Goal: Obtain resource: Obtain resource

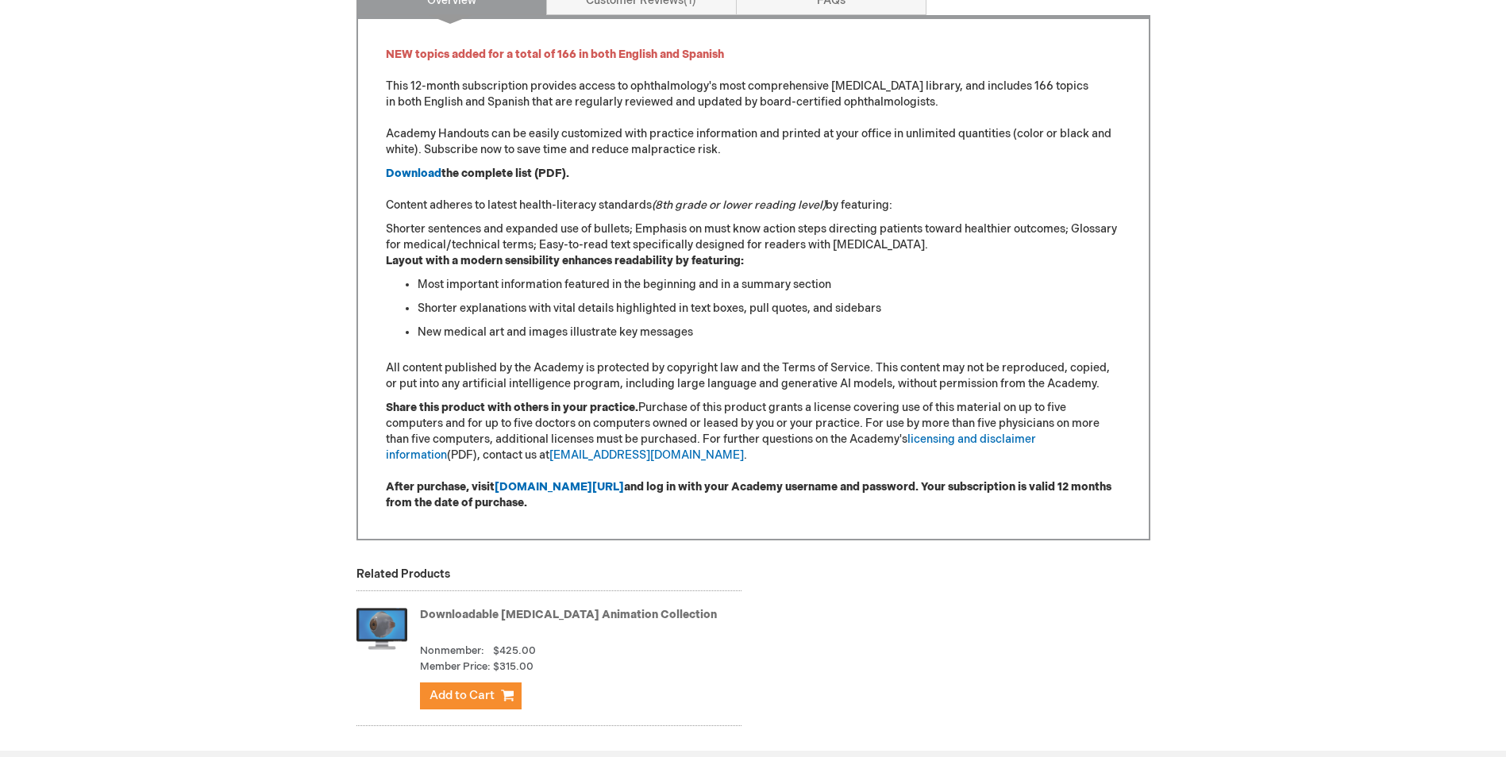
scroll to position [715, 0]
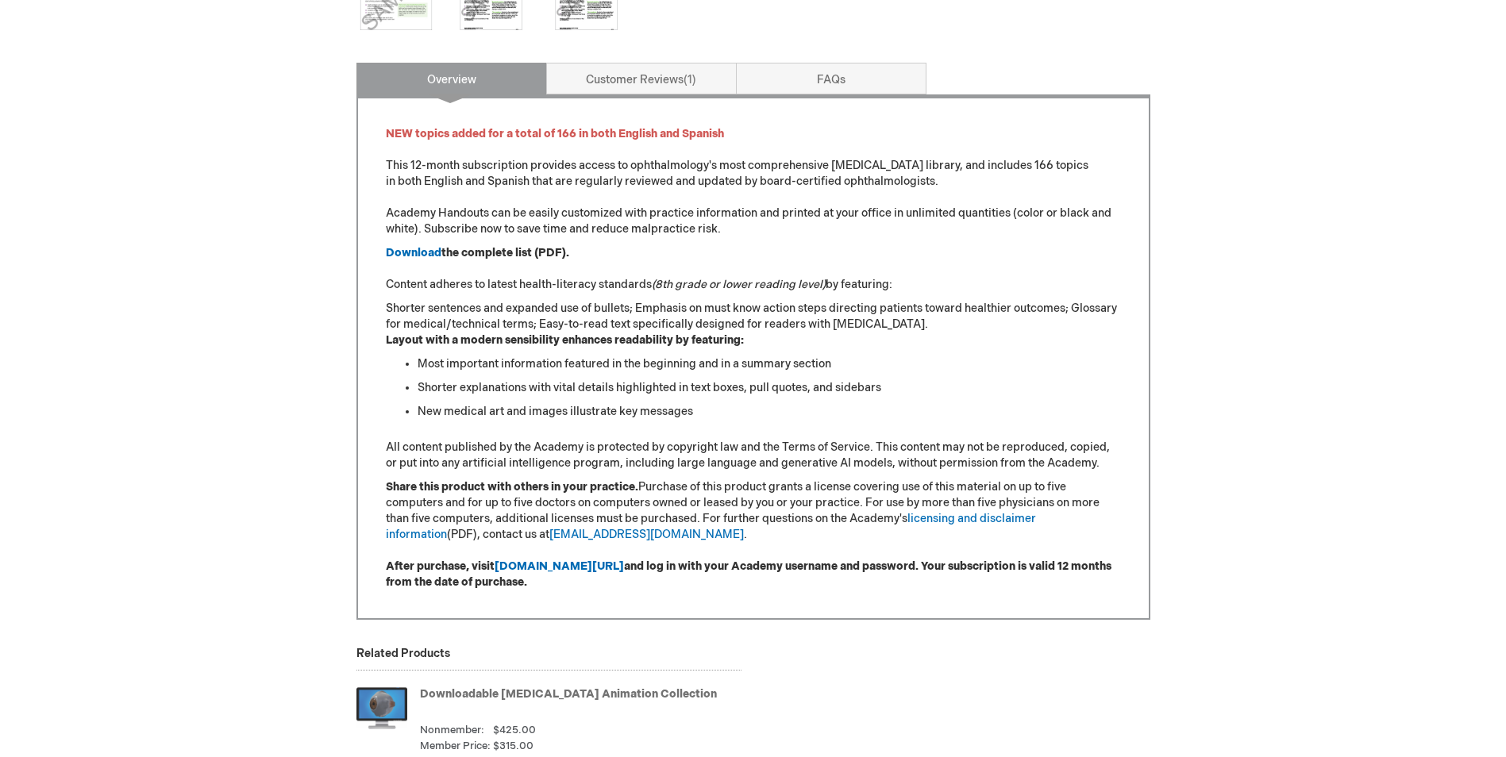
click at [782, 60] on div "Downloadable [MEDICAL_DATA] Handout Subscription Product Number PEHANDOUTS Medi…" at bounding box center [753, 100] width 794 height 1156
click at [782, 67] on link "FAQs" at bounding box center [831, 79] width 191 height 32
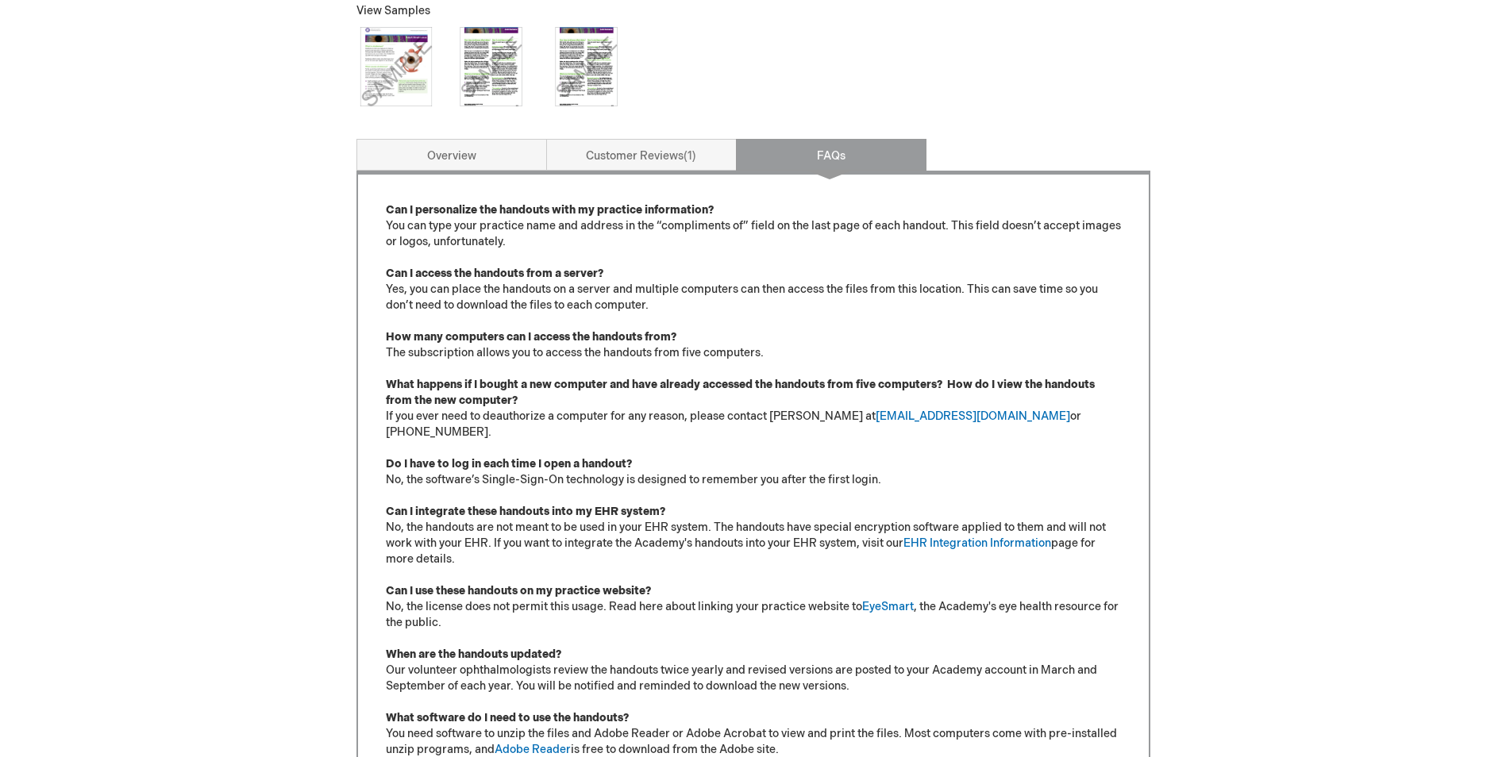
scroll to position [718, 0]
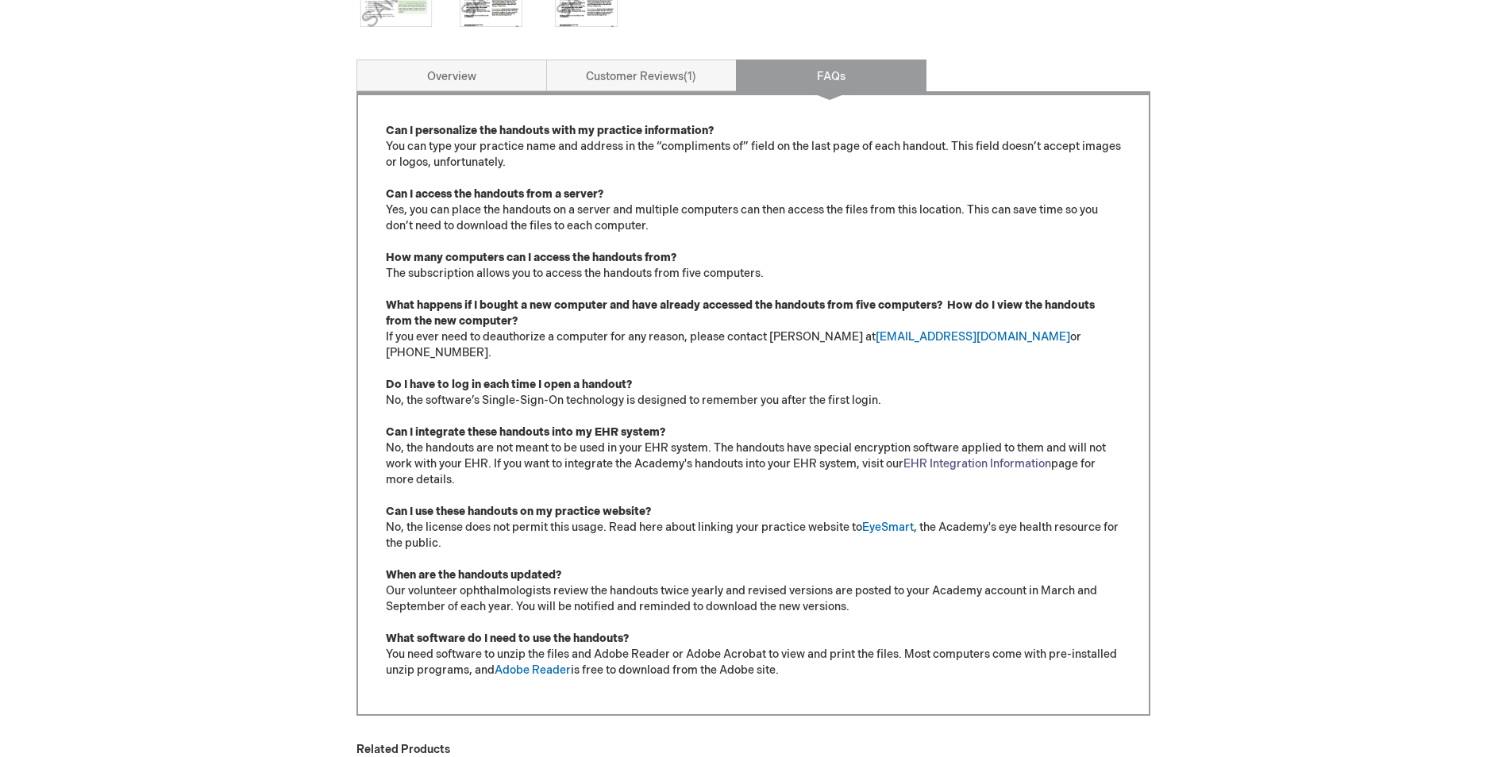
click at [1023, 457] on link "EHR Integration Information" at bounding box center [978, 463] width 148 height 13
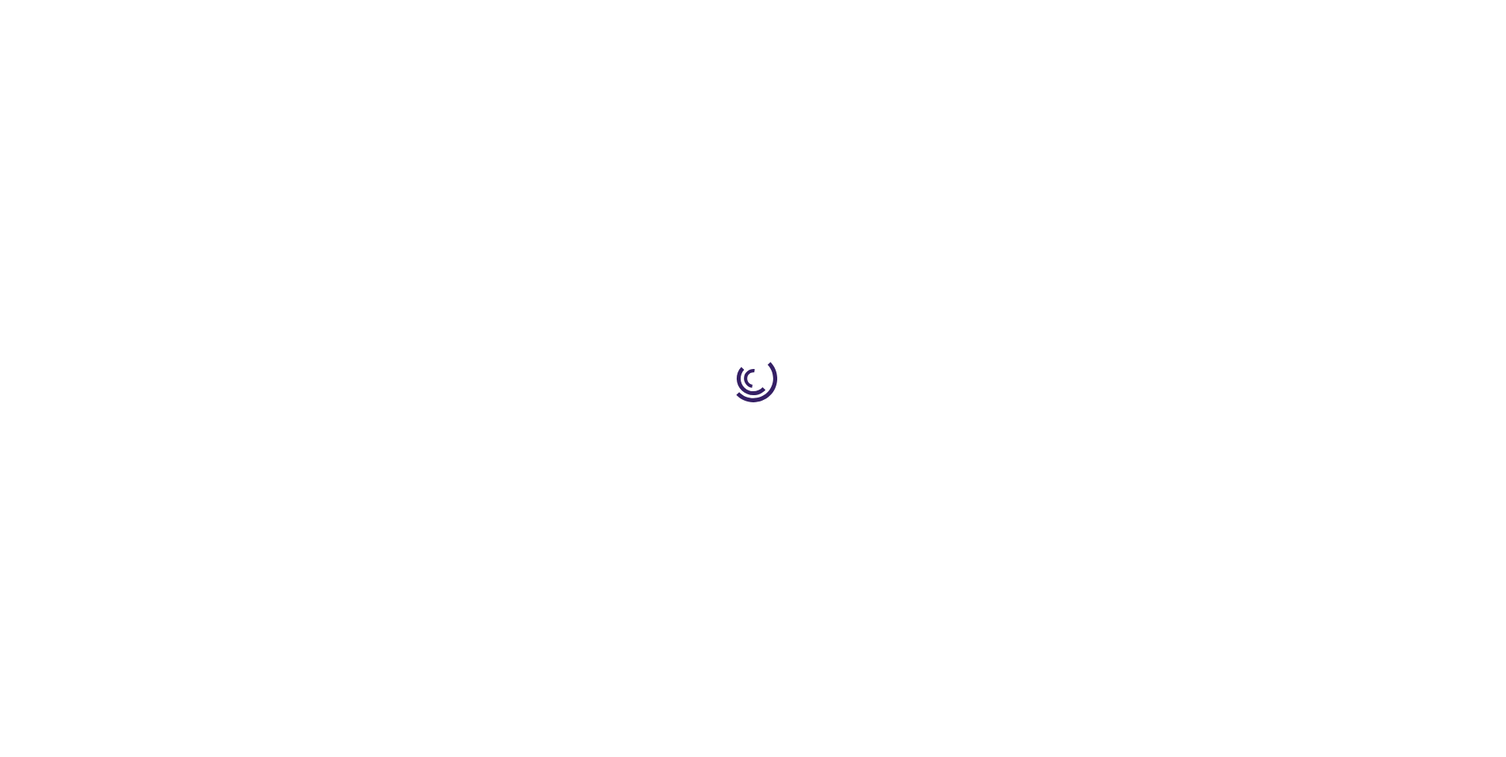
type input "1"
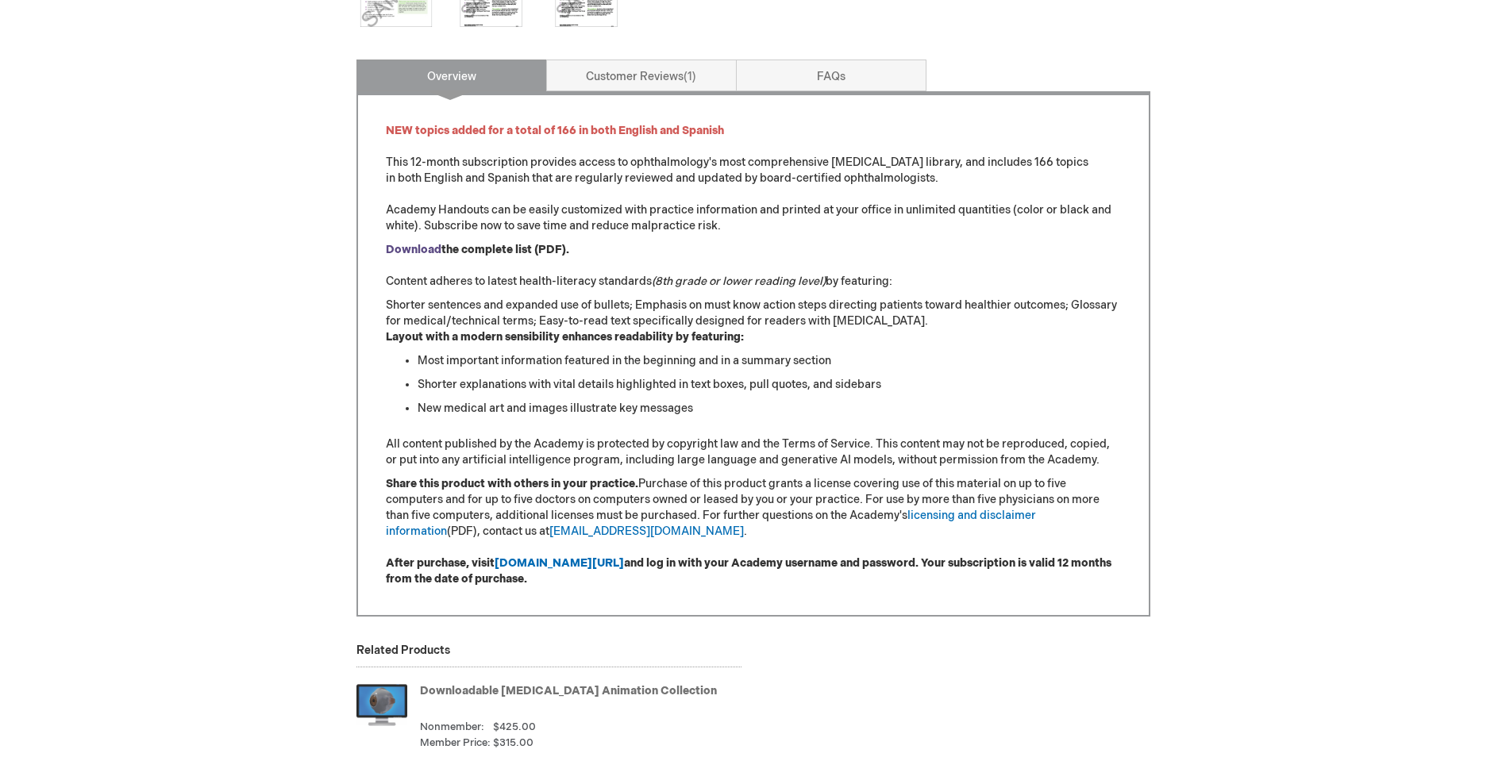
click at [409, 247] on strong "Download" at bounding box center [414, 249] width 56 height 13
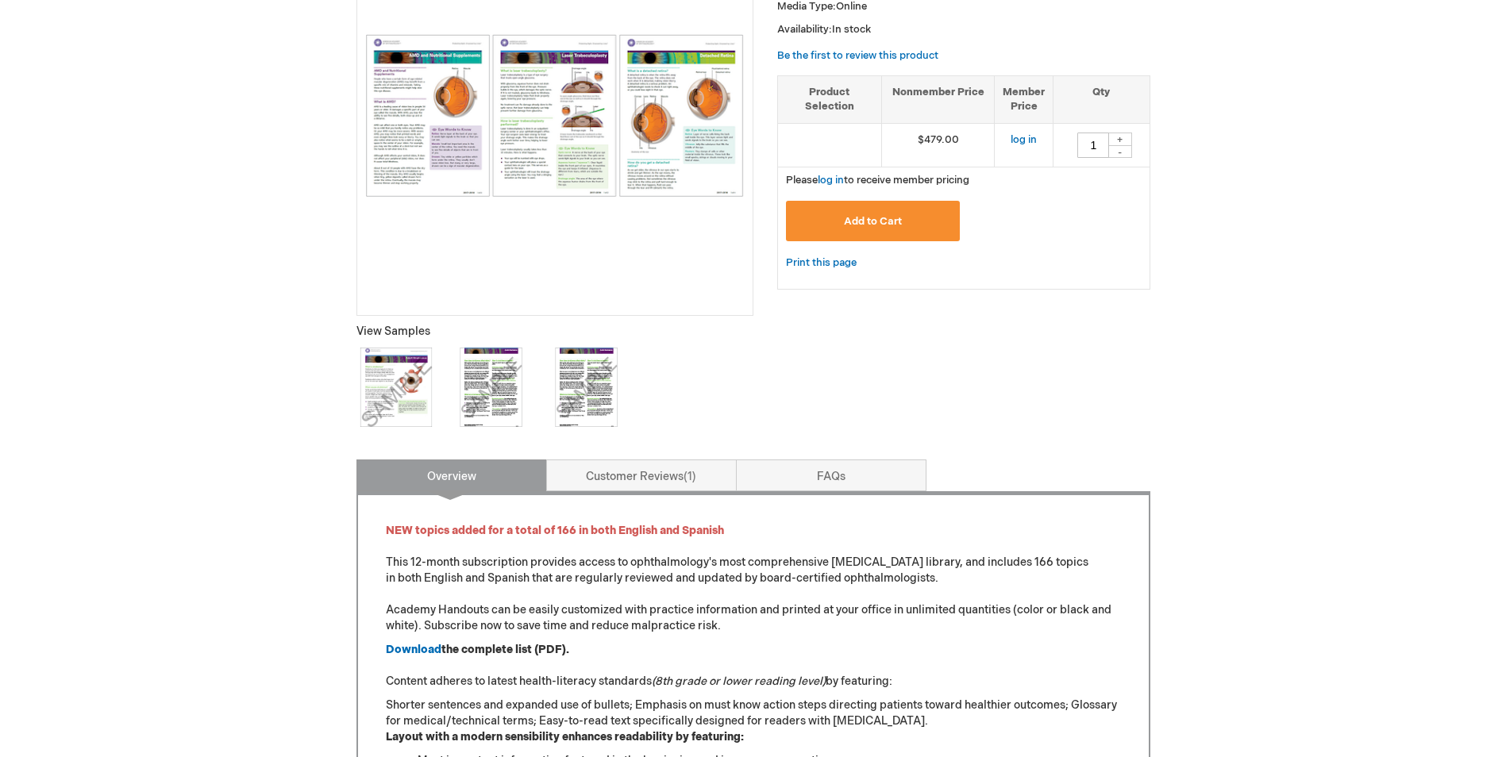
scroll to position [397, 0]
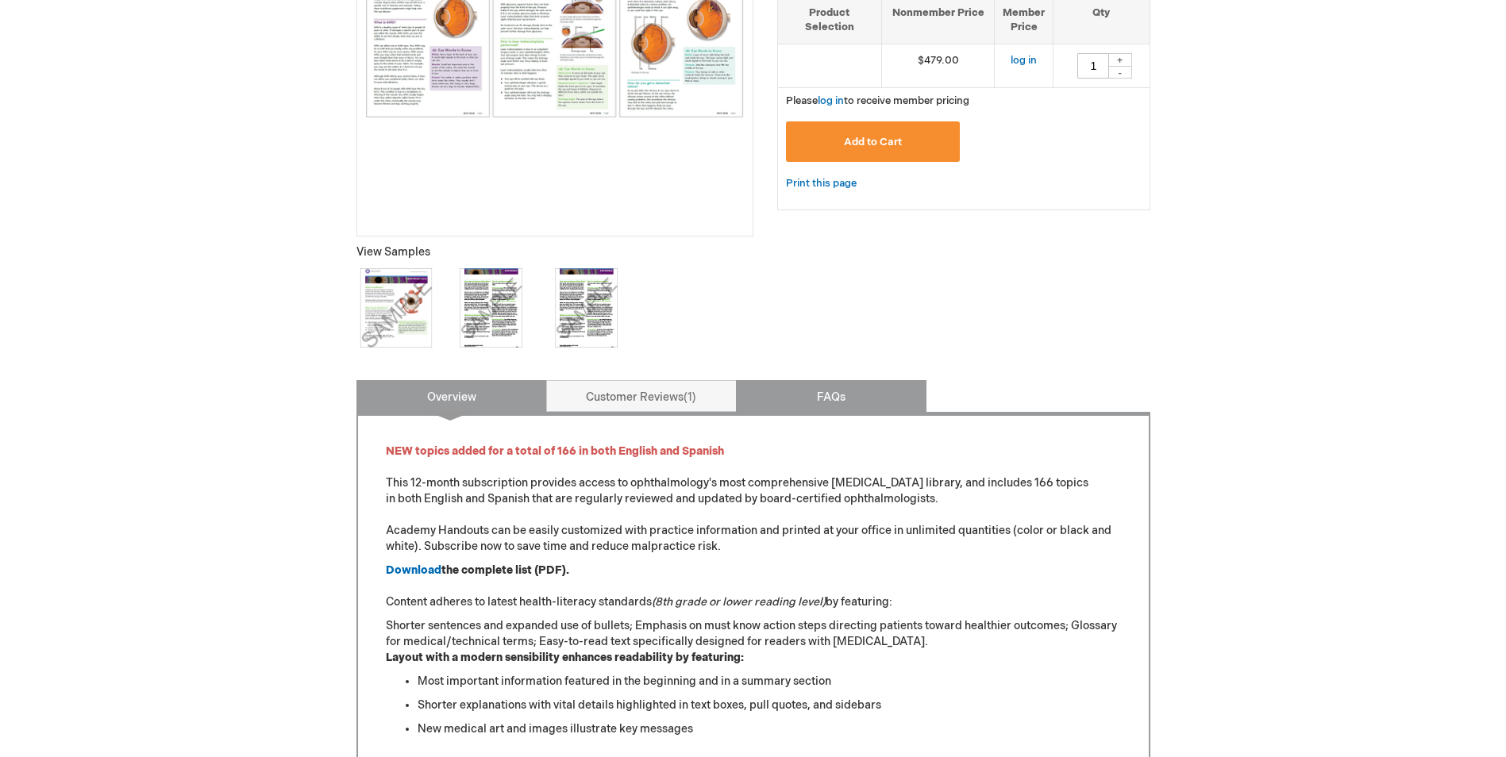
click at [860, 390] on link "FAQs" at bounding box center [831, 396] width 191 height 32
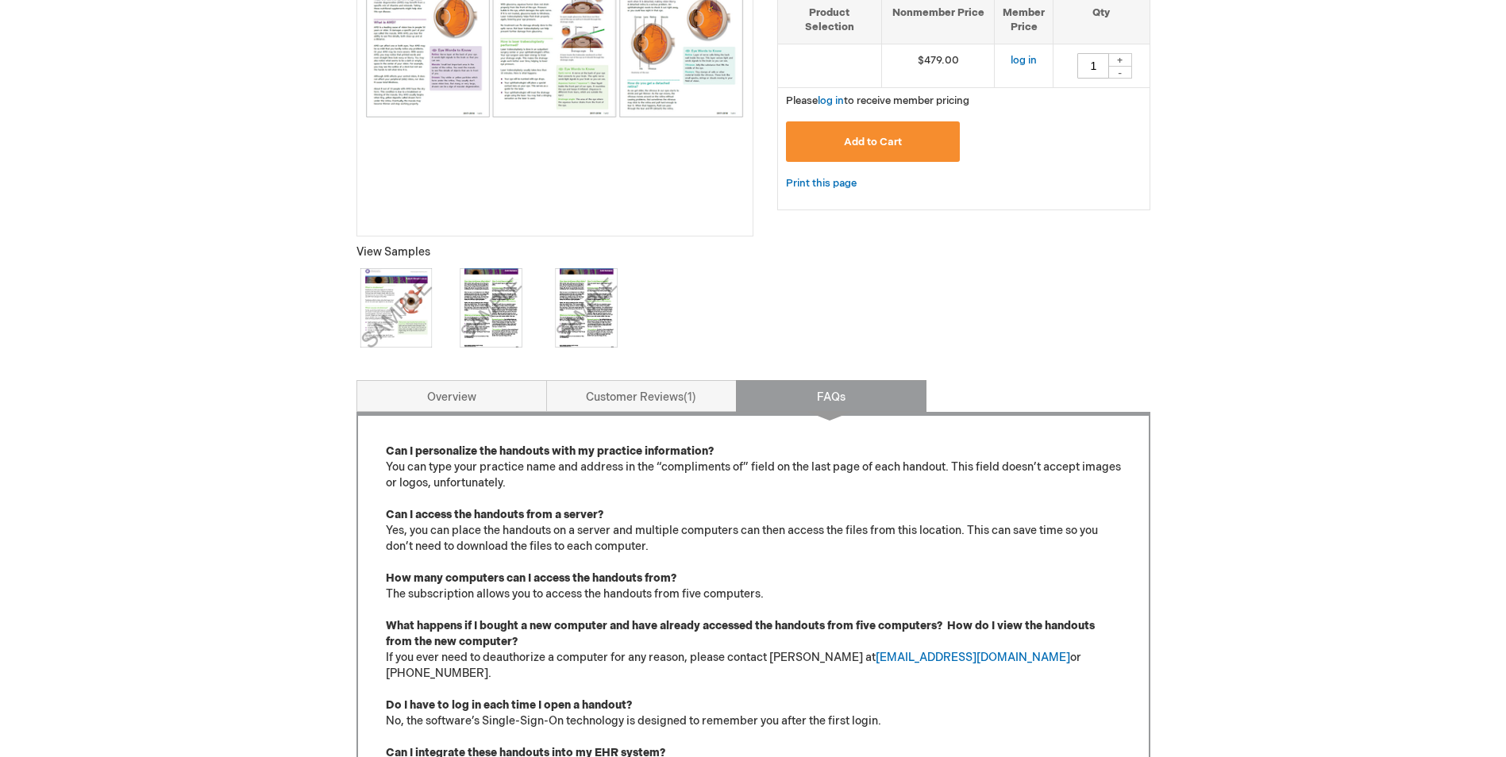
scroll to position [777, 0]
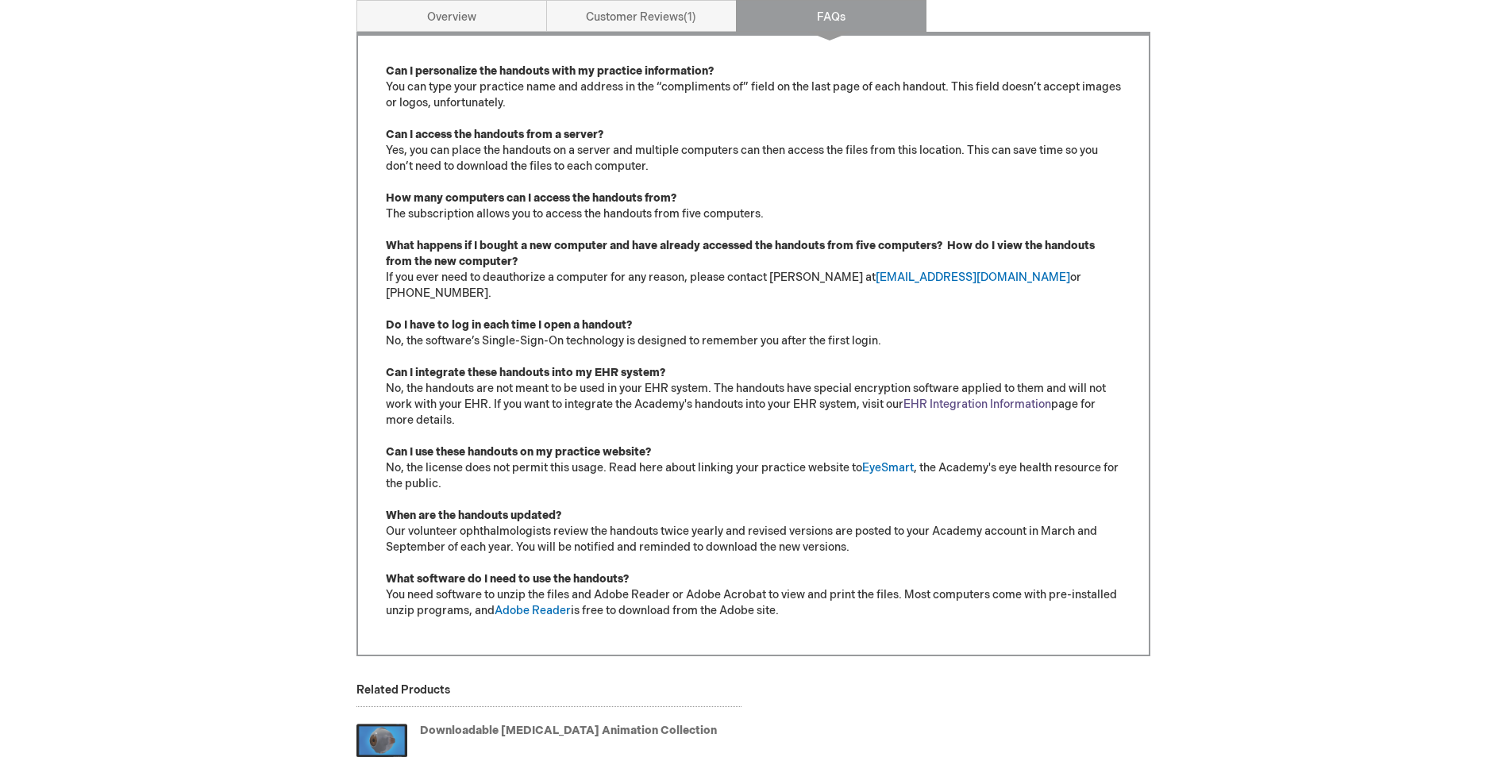
click at [924, 398] on link "EHR Integration Information" at bounding box center [978, 404] width 148 height 13
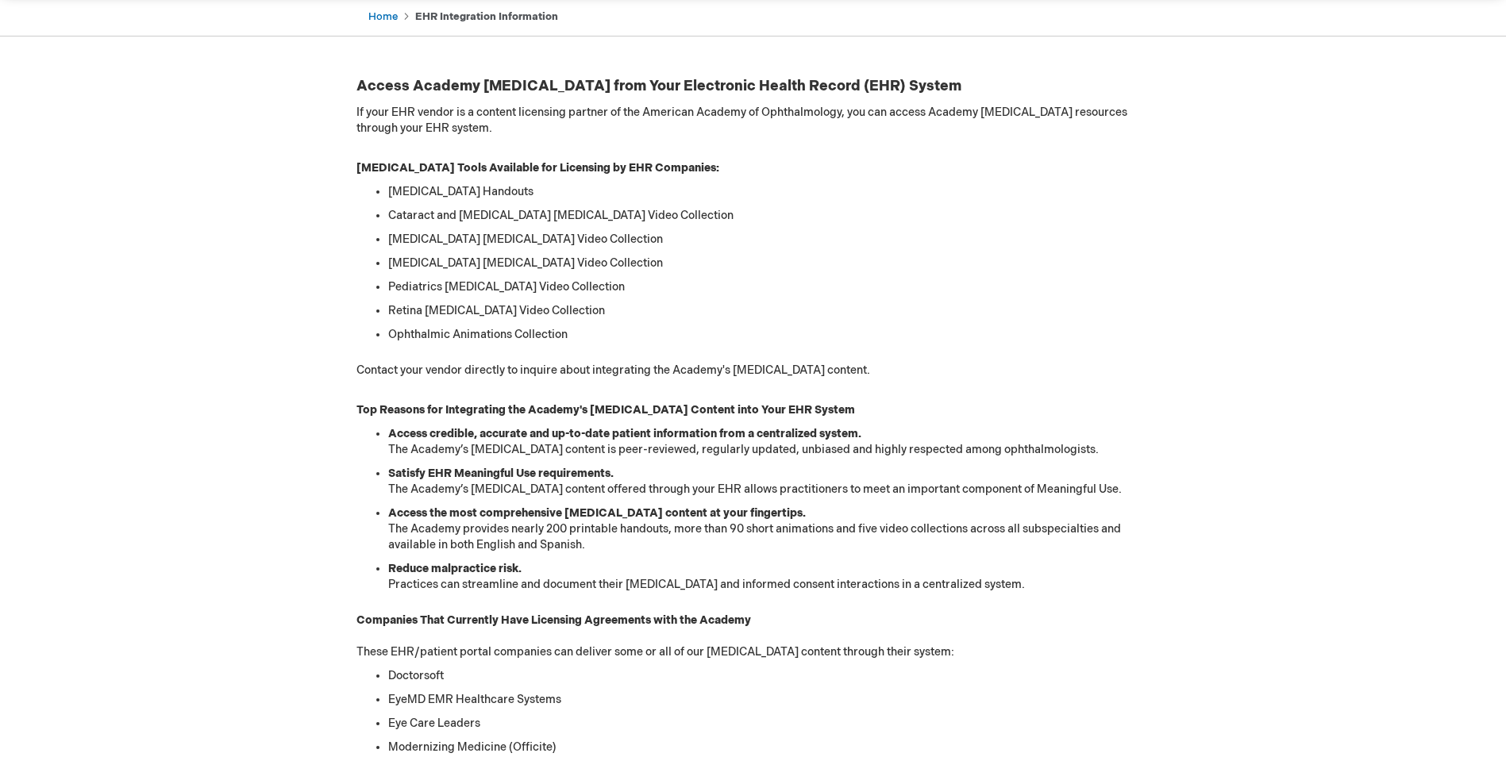
scroll to position [679, 0]
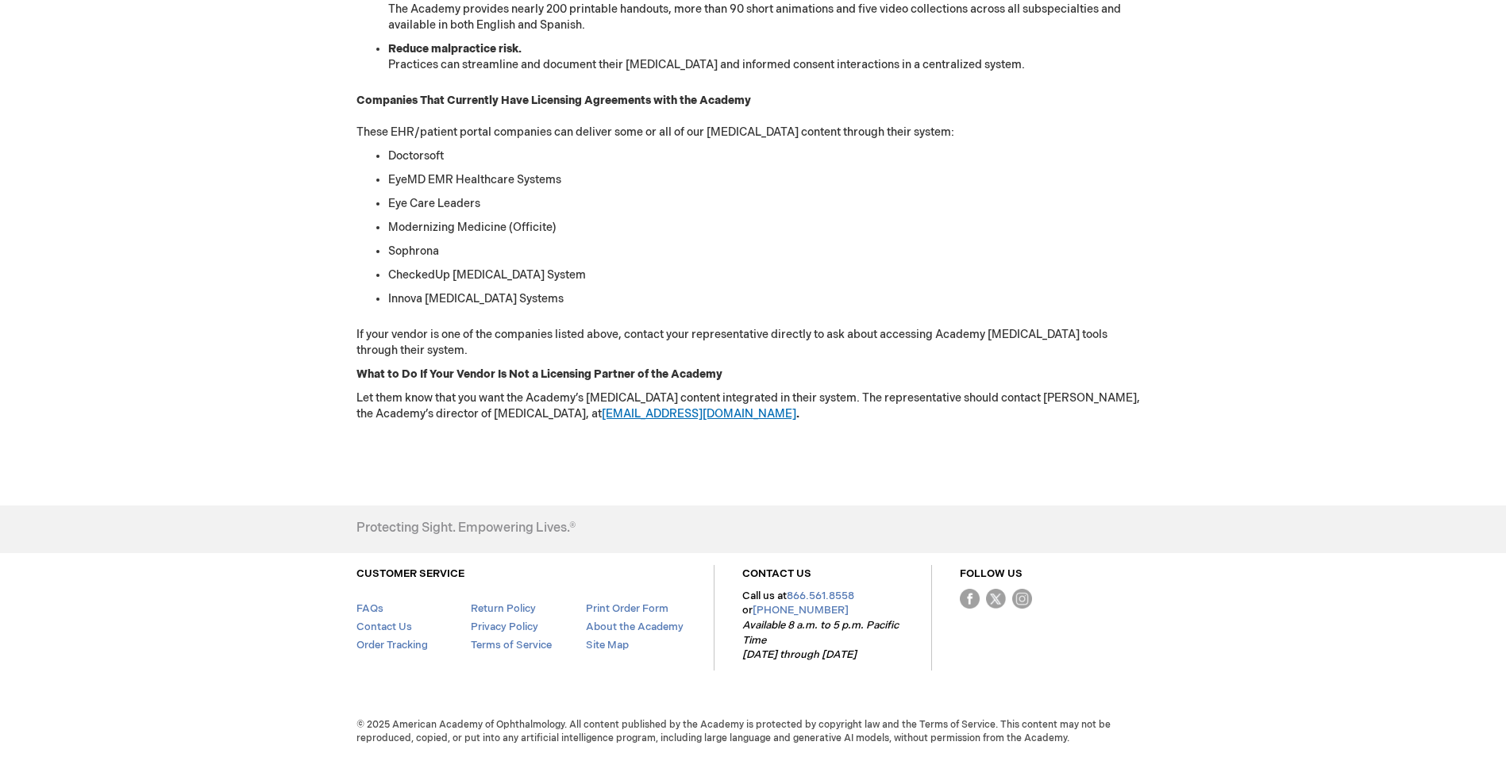
click at [607, 417] on link "kboyd@aao.org" at bounding box center [699, 413] width 195 height 13
click at [383, 610] on li "FAQs" at bounding box center [413, 609] width 115 height 16
click at [376, 607] on link "FAQs" at bounding box center [369, 609] width 27 height 13
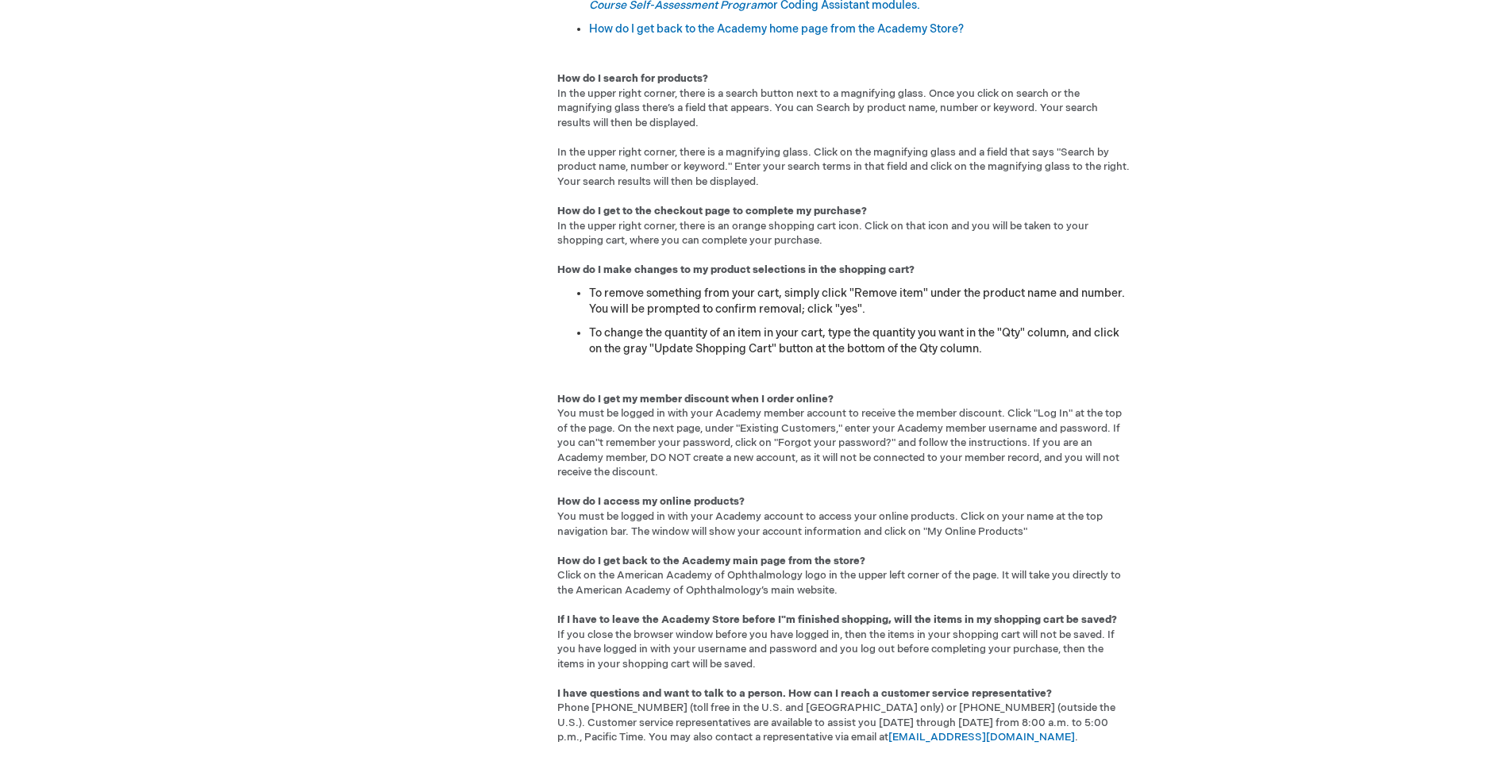
scroll to position [556, 0]
